Goal: Information Seeking & Learning: Check status

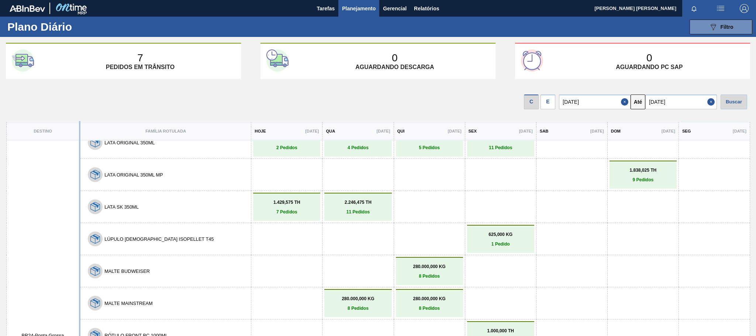
scroll to position [221, 0]
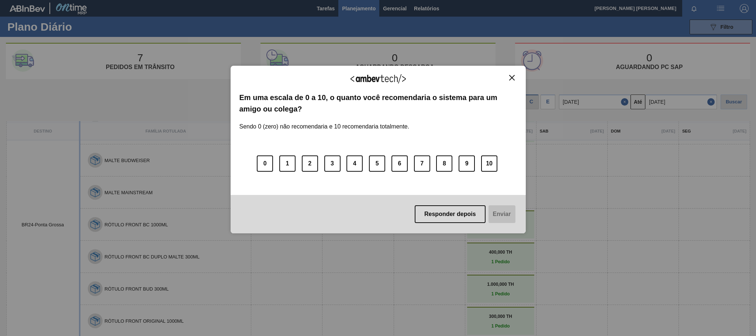
click at [516, 76] on button "Close" at bounding box center [512, 78] width 10 height 6
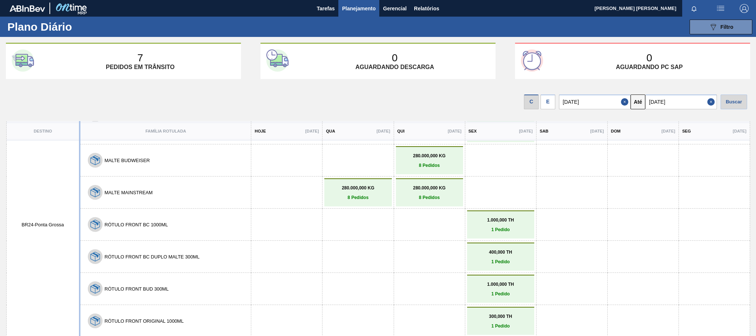
click at [519, 251] on p "400,000 TH" at bounding box center [500, 251] width 63 height 5
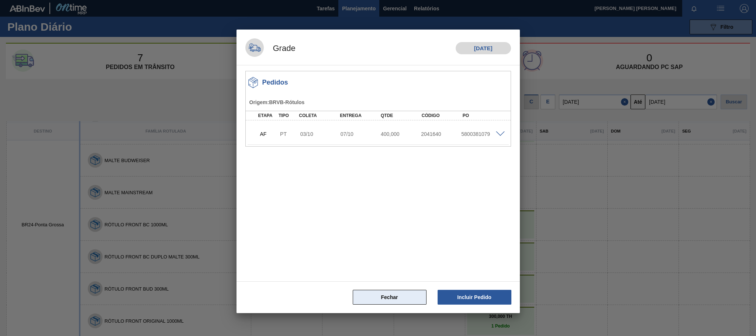
drag, startPoint x: 401, startPoint y: 298, endPoint x: 390, endPoint y: 294, distance: 12.0
click at [402, 298] on button "Fechar" at bounding box center [390, 297] width 74 height 15
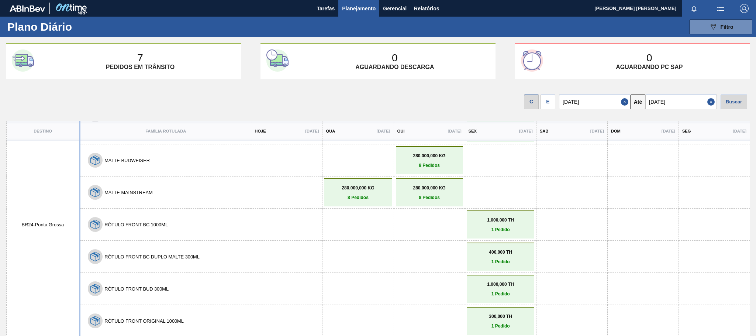
click at [497, 252] on link "400,000 TH 1 Pedido" at bounding box center [500, 256] width 63 height 15
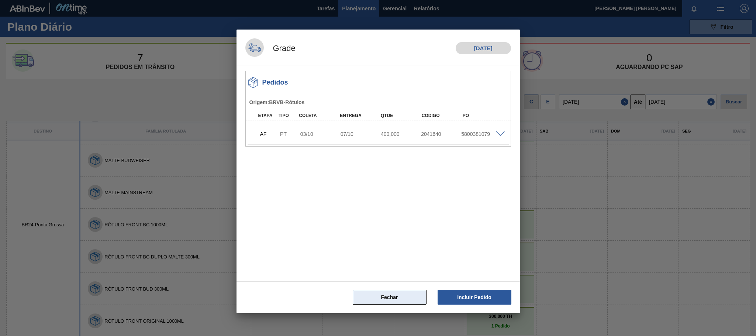
drag, startPoint x: 392, startPoint y: 298, endPoint x: 379, endPoint y: 295, distance: 14.0
click at [391, 298] on button "Fechar" at bounding box center [390, 297] width 74 height 15
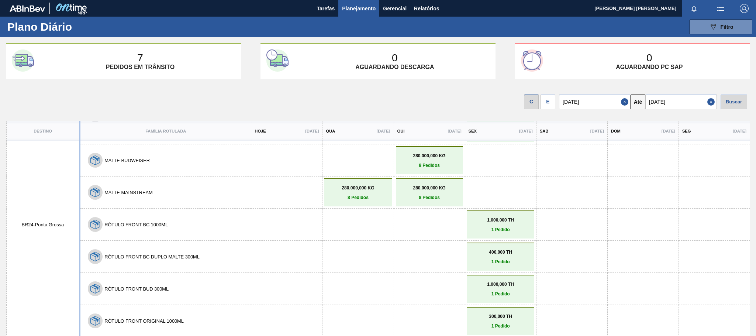
click at [490, 259] on p "1 Pedido" at bounding box center [500, 261] width 63 height 5
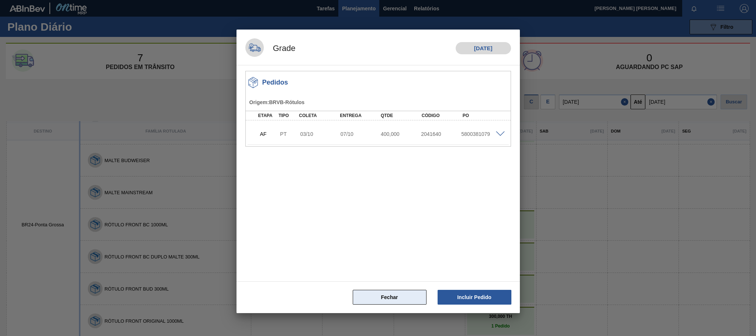
drag, startPoint x: 385, startPoint y: 296, endPoint x: 370, endPoint y: 295, distance: 15.5
click at [382, 296] on button "Fechar" at bounding box center [390, 297] width 74 height 15
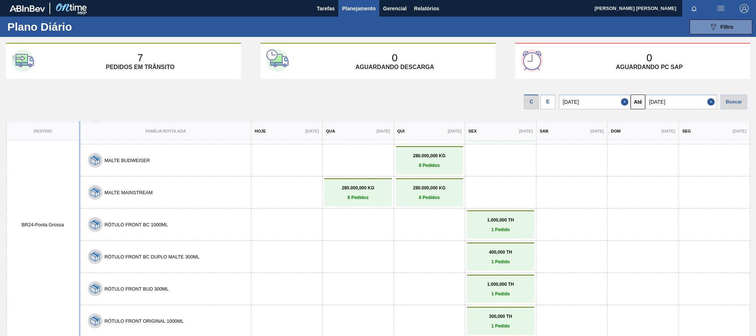
click at [125, 254] on button "RÓTULO FRONT BC DUPLO MALTE 300ML" at bounding box center [151, 257] width 95 height 6
click at [324, 1] on button "Tarefas" at bounding box center [325, 8] width 25 height 17
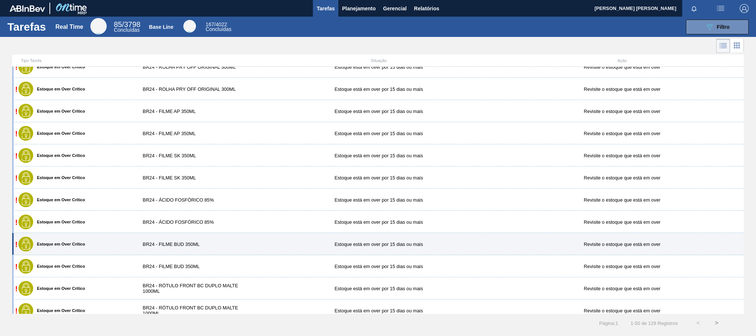
scroll to position [553, 0]
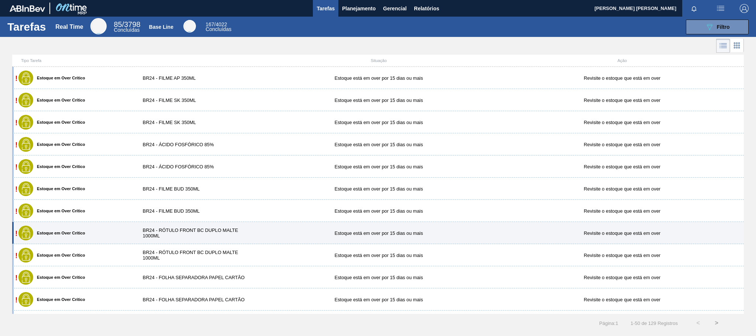
click at [221, 230] on div "BR24 - RÓTULO FRONT BC DUPLO MALTE 1000ML" at bounding box center [196, 232] width 122 height 11
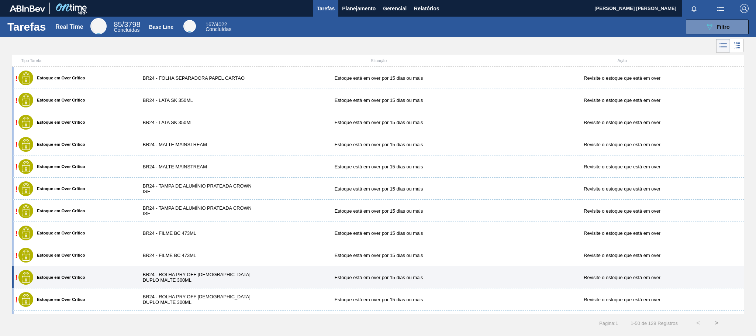
scroll to position [830, 0]
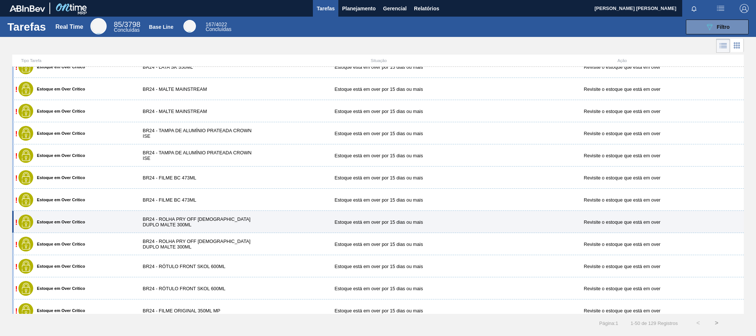
click at [205, 225] on div "BR24 - ROLHA PRY OFF [DEMOGRAPHIC_DATA] DUPLO MALTE 300ML" at bounding box center [196, 221] width 122 height 11
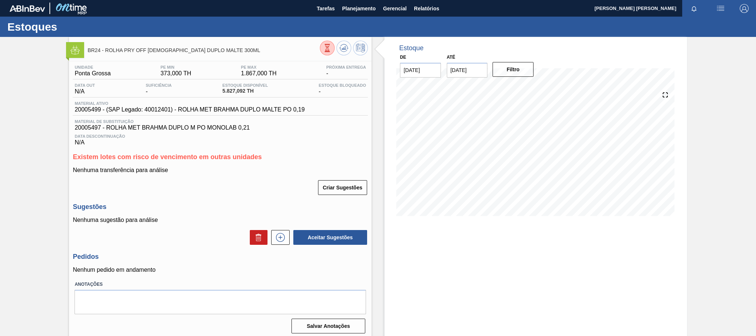
scroll to position [7, 0]
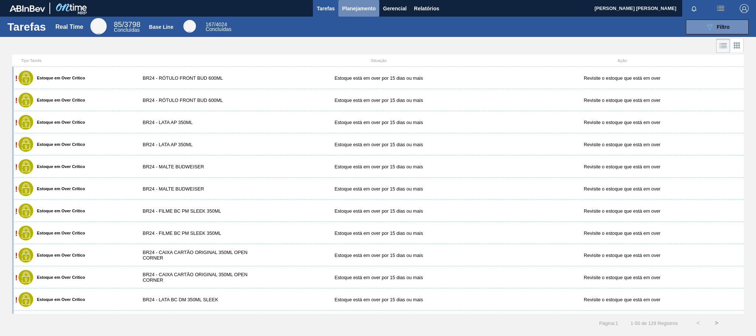
click at [363, 8] on span "Planejamento" at bounding box center [359, 8] width 34 height 9
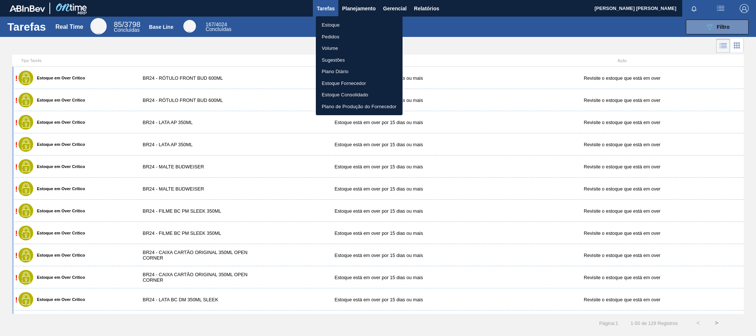
click at [335, 37] on li "Pedidos" at bounding box center [359, 37] width 87 height 12
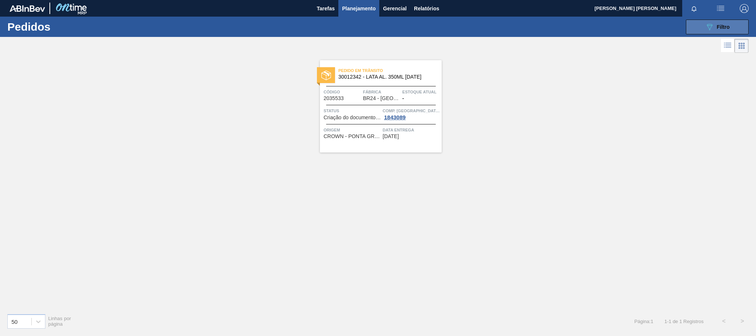
click at [695, 26] on button "089F7B8B-B2A5-4AFE-B5C0-19BA573D28AC Filtro" at bounding box center [717, 27] width 63 height 15
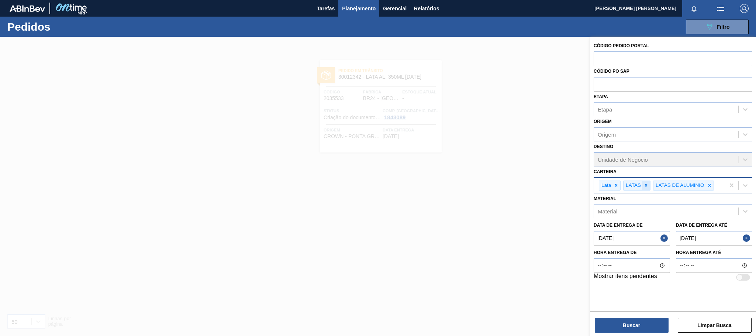
click at [647, 186] on icon at bounding box center [645, 185] width 5 height 5
click at [616, 185] on icon at bounding box center [616, 185] width 5 height 5
click at [658, 186] on div at bounding box center [655, 185] width 8 height 9
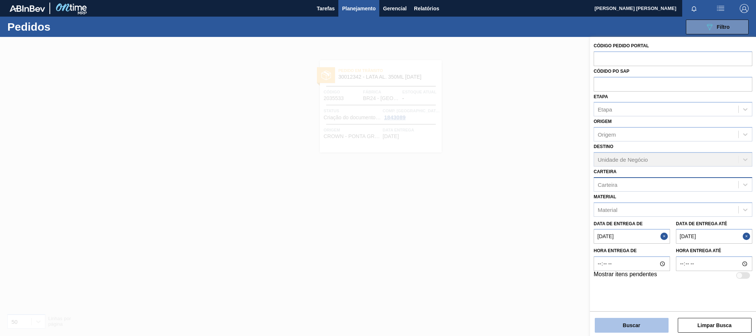
click at [652, 324] on button "Buscar" at bounding box center [632, 325] width 74 height 15
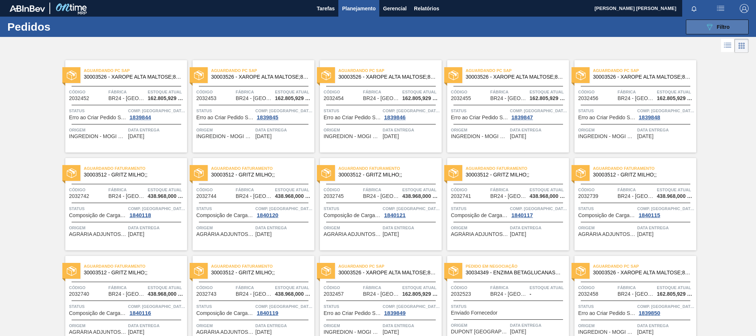
click at [720, 23] on div "089F7B8B-B2A5-4AFE-B5C0-19BA573D28AC Filtro" at bounding box center [717, 27] width 25 height 9
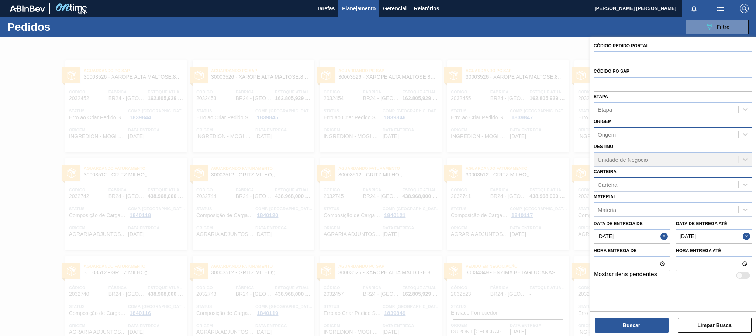
click at [627, 134] on div "Origem" at bounding box center [666, 134] width 144 height 11
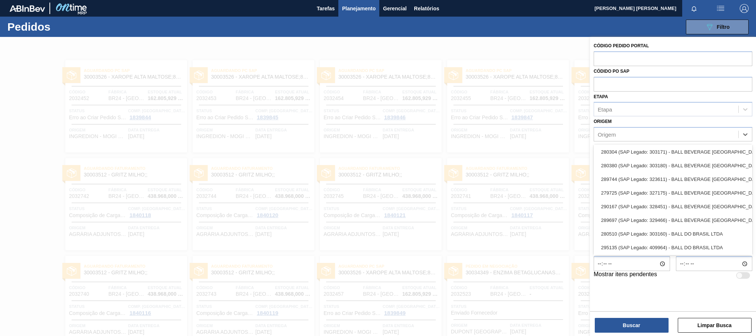
scroll to position [166, 0]
click at [631, 107] on div "Etapa" at bounding box center [666, 109] width 144 height 11
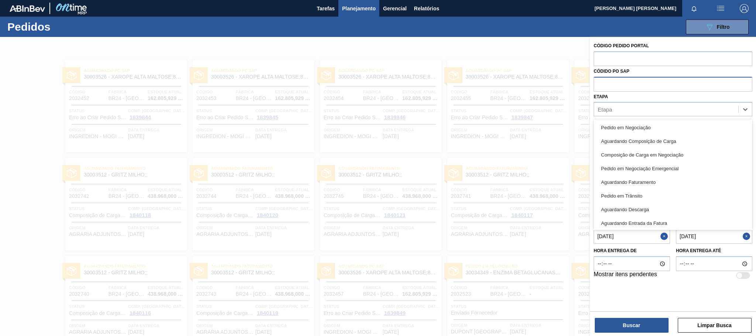
click at [622, 82] on input "text" at bounding box center [673, 84] width 159 height 14
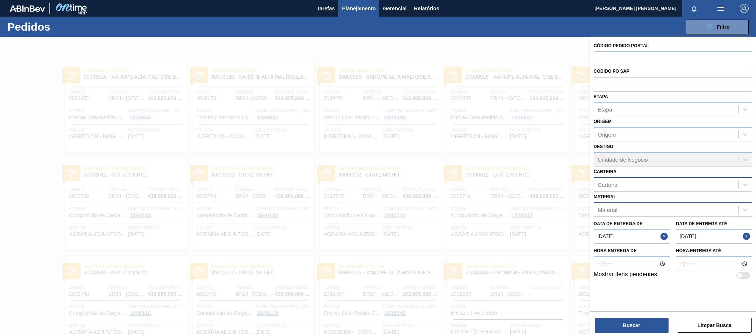
click at [629, 208] on div "Material" at bounding box center [666, 209] width 144 height 11
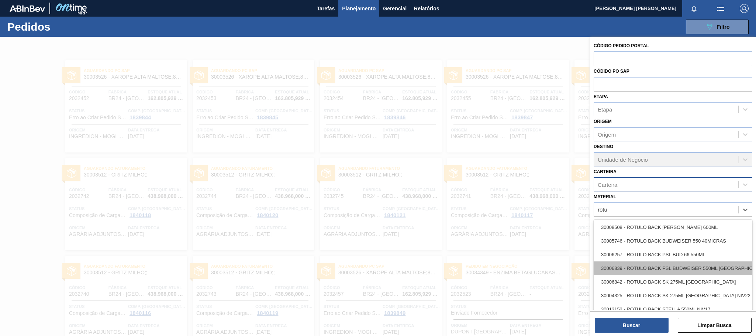
scroll to position [0, 0]
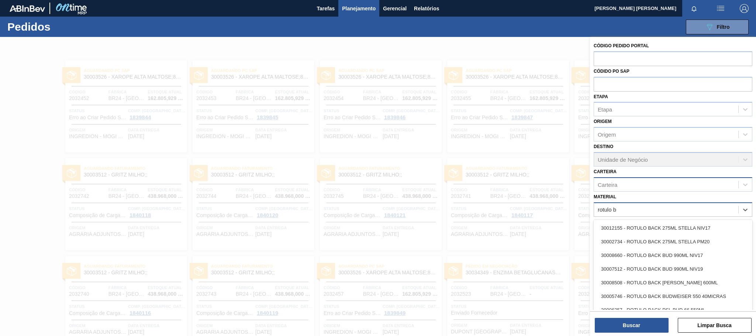
type input "rotulo"
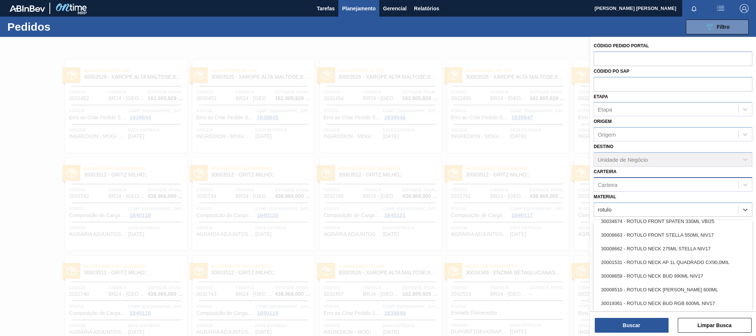
scroll to position [609, 0]
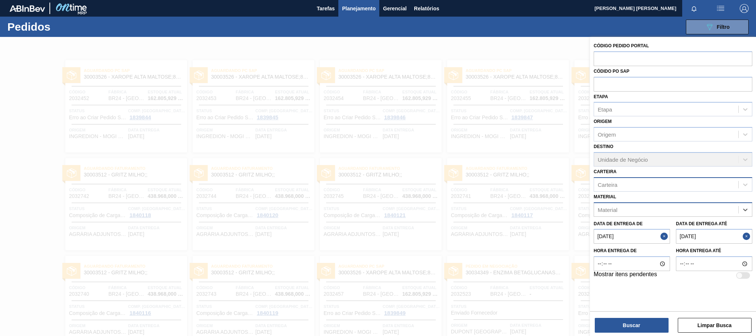
click at [621, 206] on div "Material" at bounding box center [666, 209] width 144 height 11
click at [662, 237] on button "Close" at bounding box center [665, 236] width 10 height 15
click at [659, 241] on de "Data de Entrega de" at bounding box center [632, 236] width 76 height 15
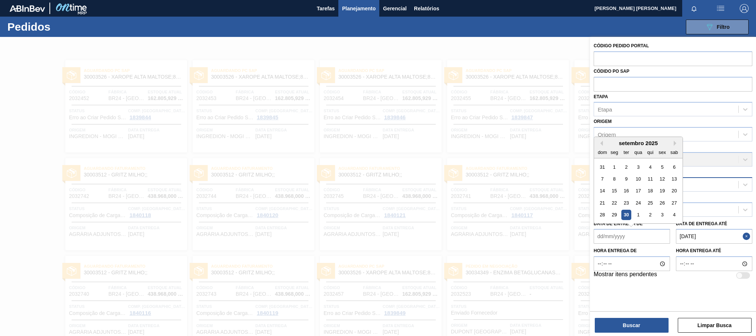
click at [628, 215] on div "30" at bounding box center [626, 215] width 10 height 10
type de "[DATE]"
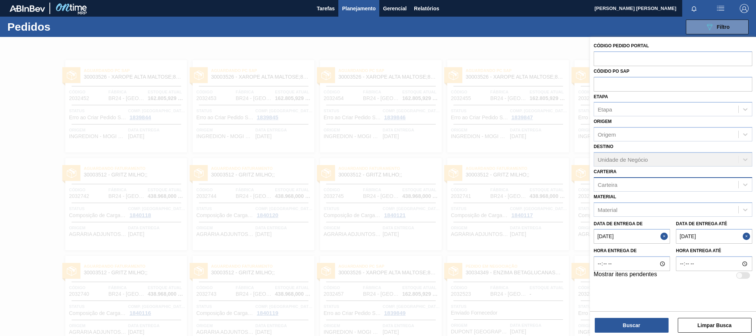
click at [749, 237] on button "Close" at bounding box center [748, 236] width 10 height 15
click at [736, 235] on até "Data de Entrega até" at bounding box center [714, 236] width 76 height 15
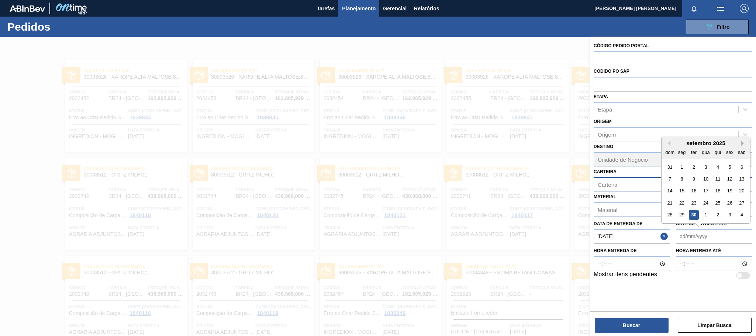
click at [745, 142] on button "Next Month" at bounding box center [743, 143] width 5 height 5
click at [692, 176] on div "7" at bounding box center [694, 179] width 10 height 10
type até "[DATE]"
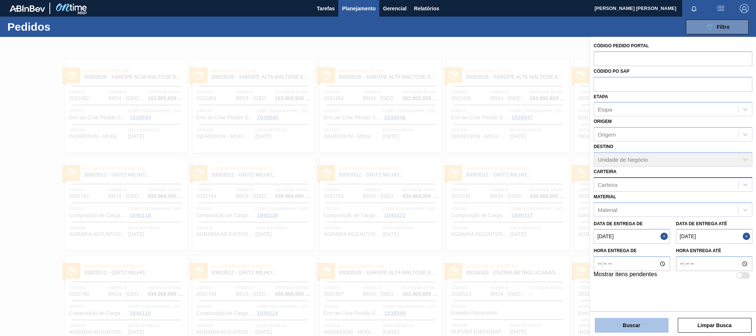
click at [650, 322] on button "Buscar" at bounding box center [632, 325] width 74 height 15
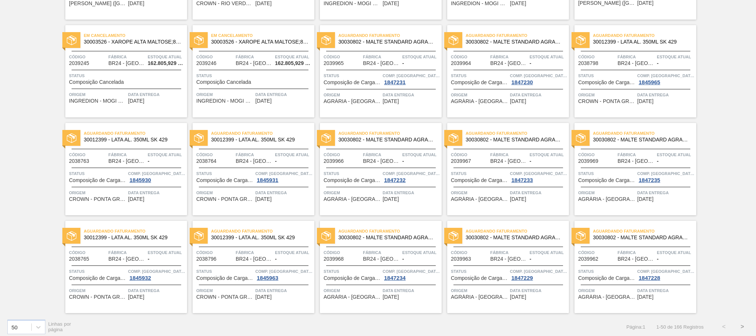
scroll to position [724, 0]
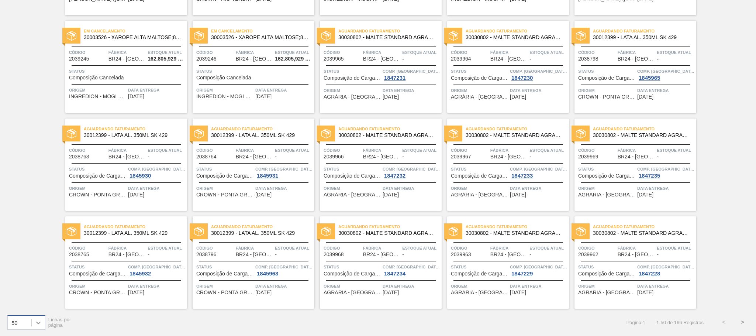
click at [37, 322] on icon at bounding box center [38, 322] width 4 height 3
click at [26, 304] on div "100" at bounding box center [26, 304] width 38 height 14
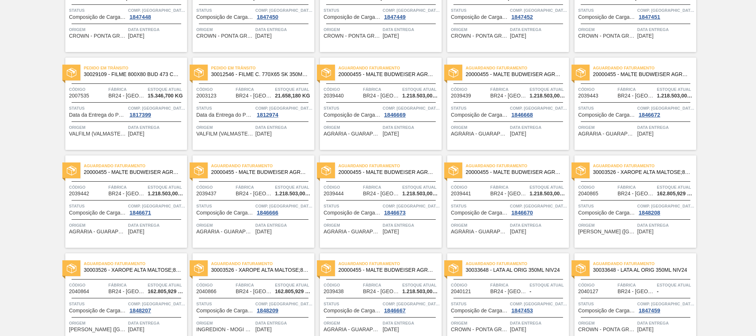
scroll to position [1702, 0]
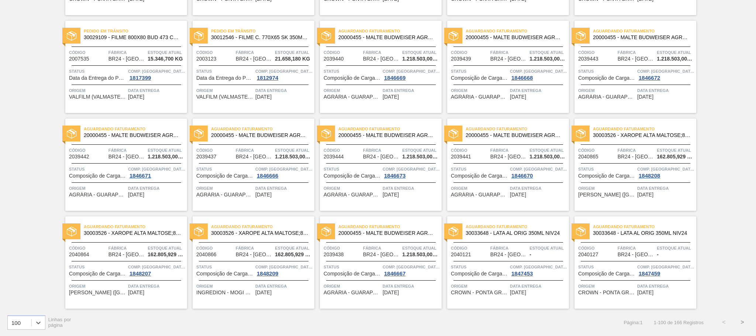
click at [742, 323] on button ">" at bounding box center [742, 322] width 18 height 18
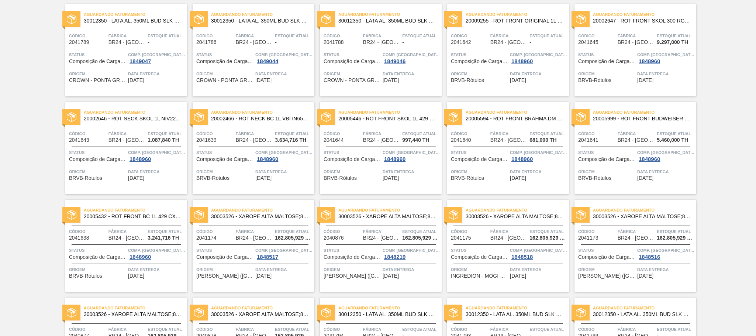
scroll to position [728, 0]
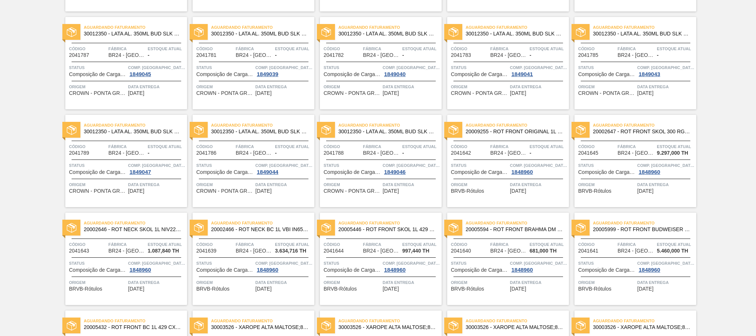
click at [519, 228] on span "20005594 - ROT FRONT BRAHMA DM 300 429 CX96MIL" at bounding box center [514, 230] width 97 height 6
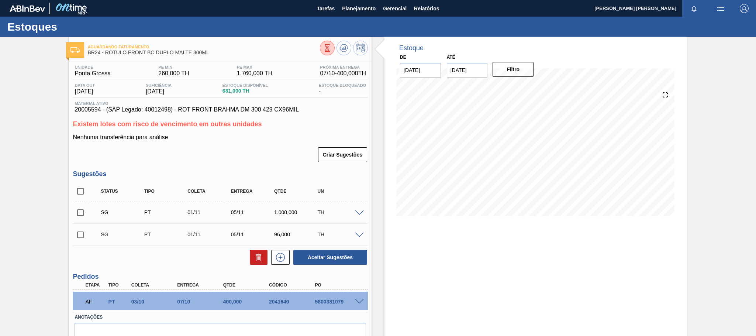
scroll to position [38, 0]
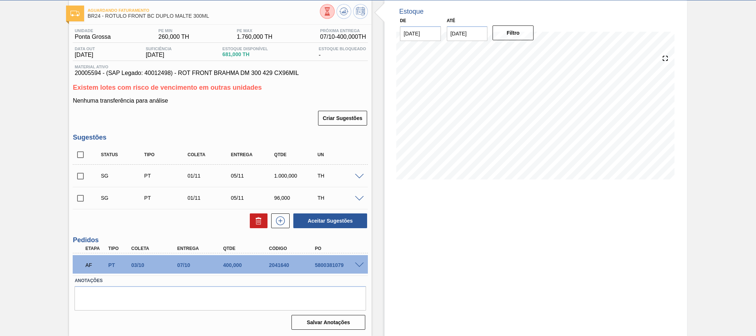
click at [356, 264] on span at bounding box center [359, 265] width 9 height 6
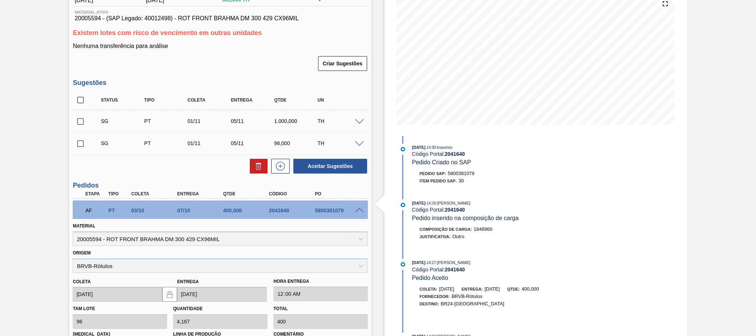
scroll to position [0, 0]
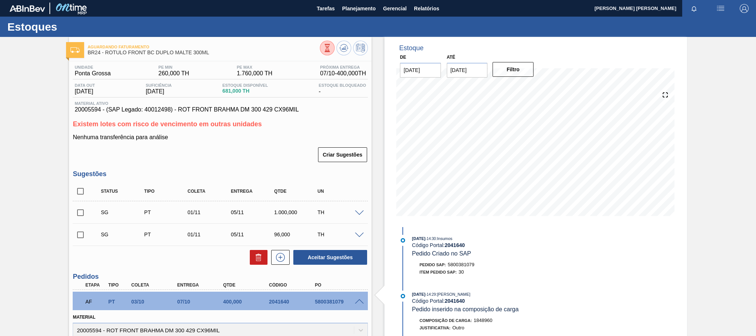
click at [184, 280] on h3 "Pedidos" at bounding box center [220, 277] width 295 height 8
click at [92, 280] on h3 "Pedidos" at bounding box center [220, 277] width 295 height 8
drag, startPoint x: 314, startPoint y: 303, endPoint x: 345, endPoint y: 304, distance: 31.0
click at [345, 304] on div "5800381079" at bounding box center [339, 301] width 52 height 6
copy div "5800381079"
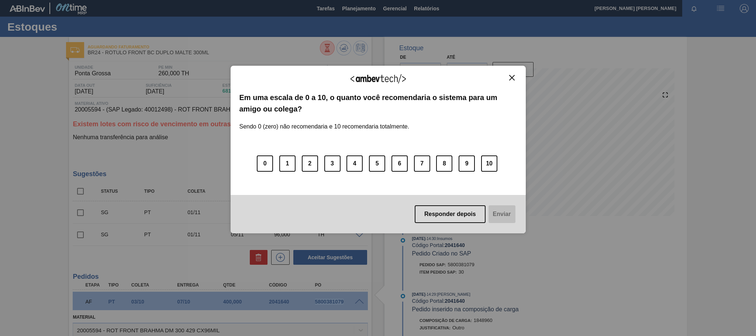
click at [512, 80] on img "Close" at bounding box center [512, 78] width 6 height 6
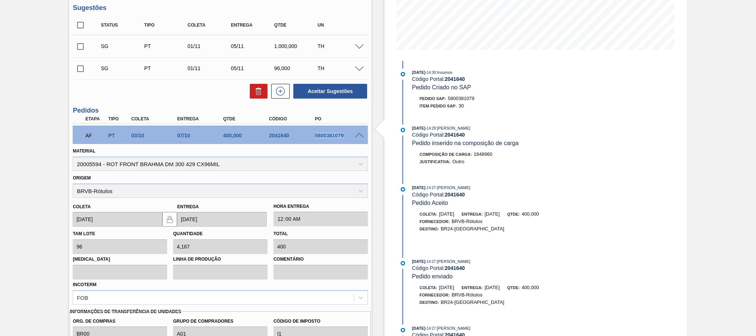
scroll to position [257, 0]
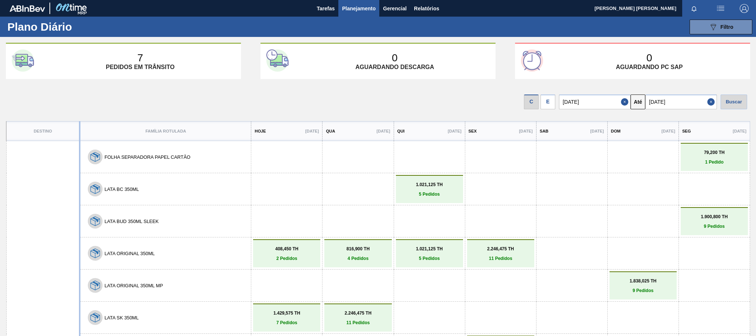
scroll to position [111, 0]
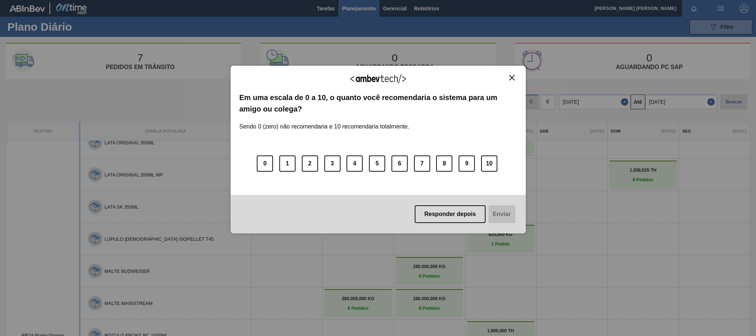
click at [514, 79] on img "Close" at bounding box center [512, 78] width 6 height 6
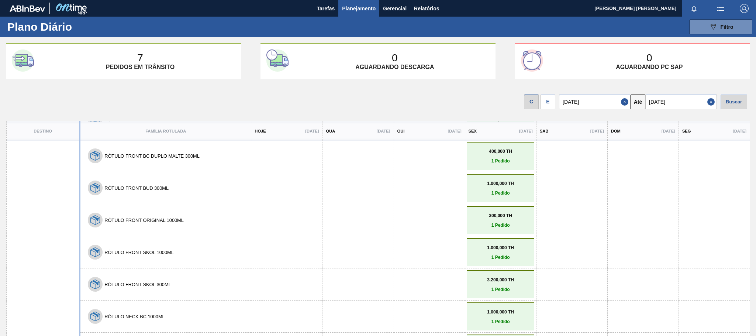
scroll to position [267, 0]
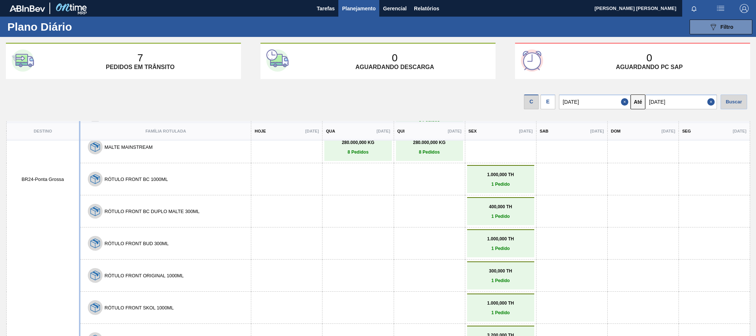
click at [507, 204] on p "400,000 TH" at bounding box center [500, 206] width 63 height 5
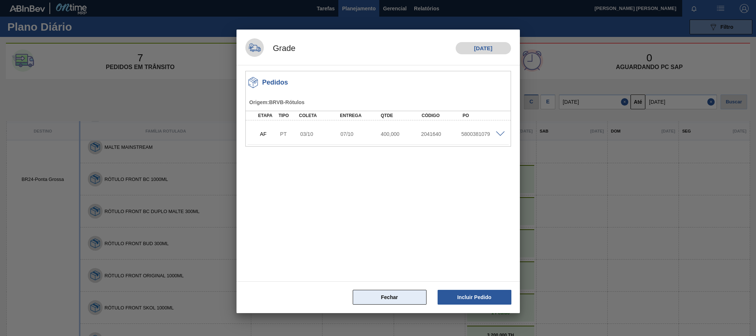
click at [392, 298] on button "Fechar" at bounding box center [390, 297] width 74 height 15
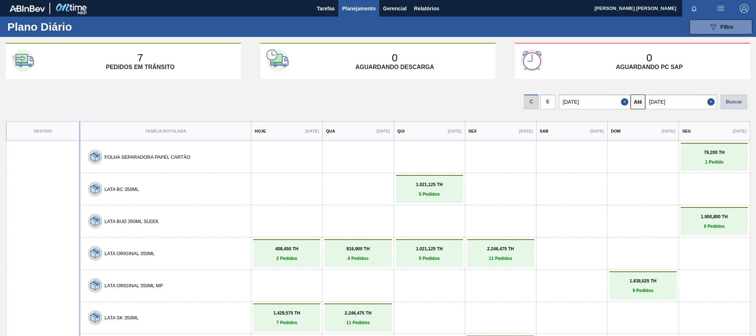
scroll to position [55, 0]
